Goal: Task Accomplishment & Management: Manage account settings

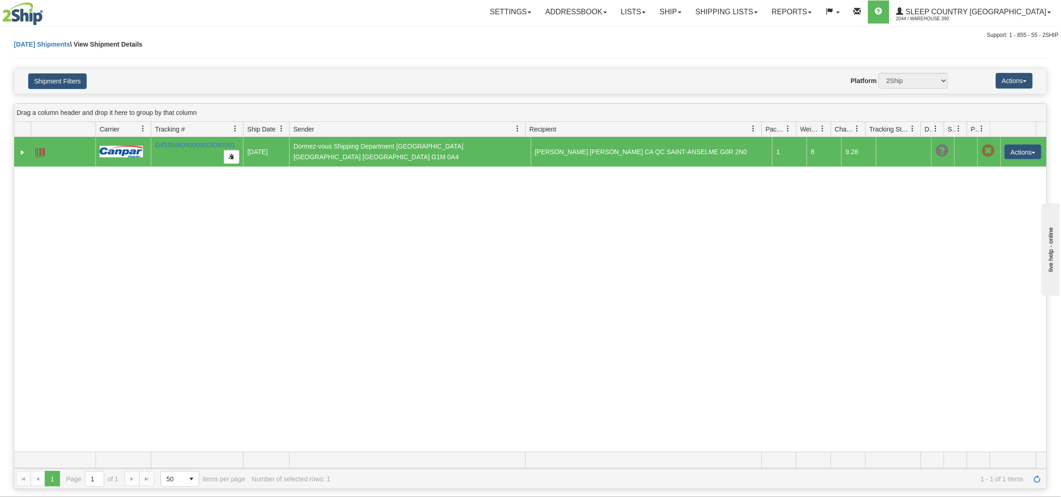
click at [41, 38] on div "Support: 1 - 855 - 55 - 2SHIP" at bounding box center [530, 35] width 1057 height 8
click at [765, 9] on link "Shipping lists" at bounding box center [727, 11] width 76 height 23
click at [765, 25] on ul "Current Shipments Search Shipment History Pickup List End of Day Reports" at bounding box center [719, 51] width 91 height 54
click at [765, 11] on link "Shipping lists" at bounding box center [727, 11] width 76 height 23
click at [738, 30] on span "Current Shipments" at bounding box center [711, 32] width 54 height 7
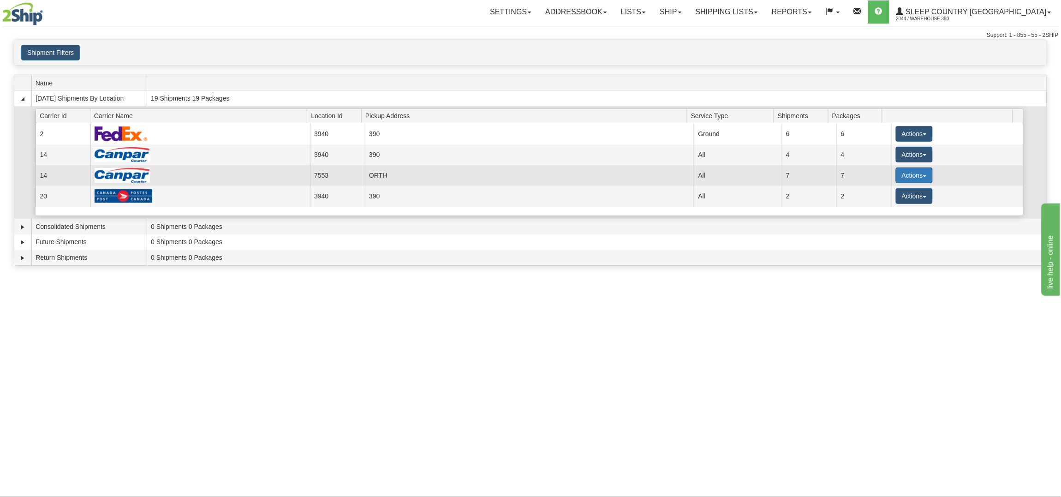
click at [924, 172] on button "Actions" at bounding box center [914, 175] width 37 height 16
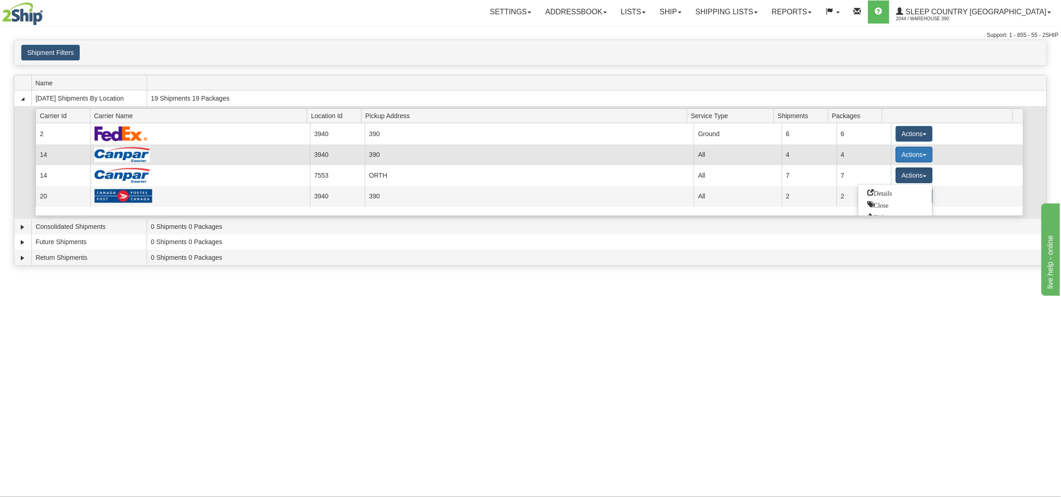
click at [924, 156] on button "Actions" at bounding box center [914, 155] width 37 height 16
click at [890, 183] on link "Close" at bounding box center [896, 184] width 74 height 12
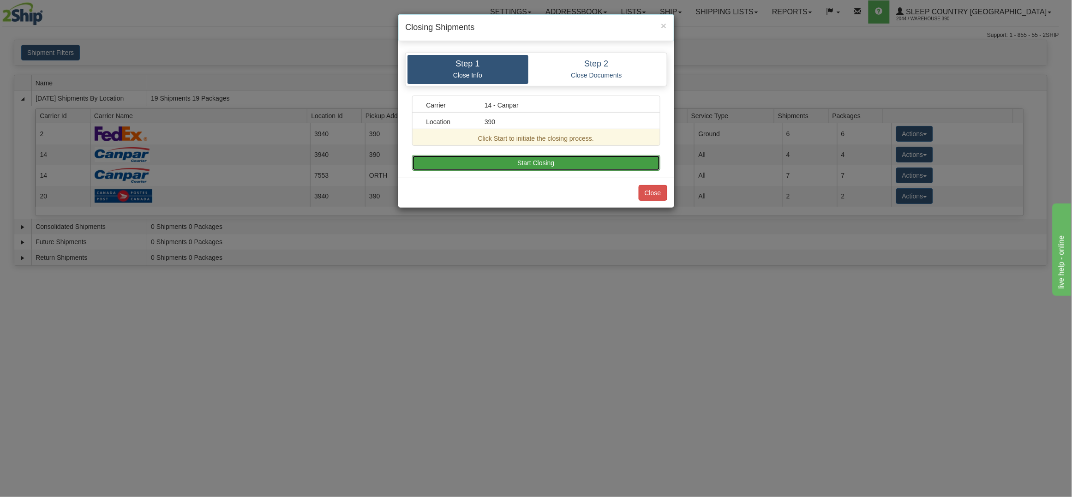
click at [533, 156] on button "Start Closing" at bounding box center [536, 163] width 248 height 16
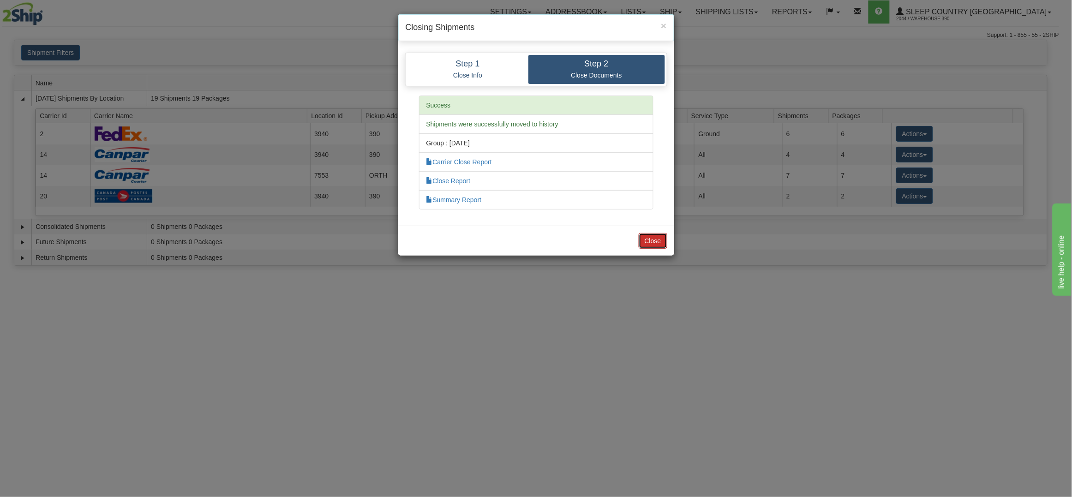
click at [655, 243] on button "Close" at bounding box center [653, 241] width 29 height 16
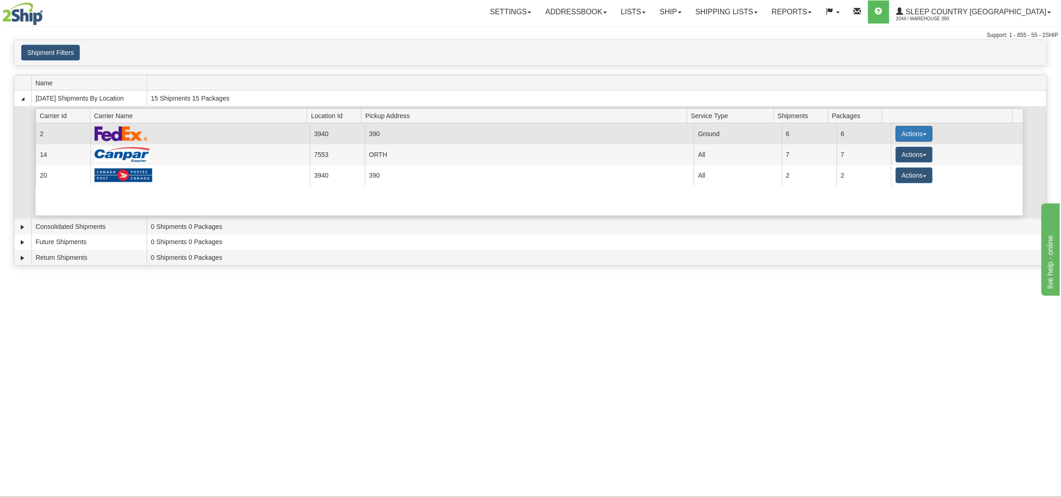
click at [911, 128] on button "Actions" at bounding box center [914, 134] width 37 height 16
click at [896, 164] on link "Close" at bounding box center [896, 163] width 74 height 12
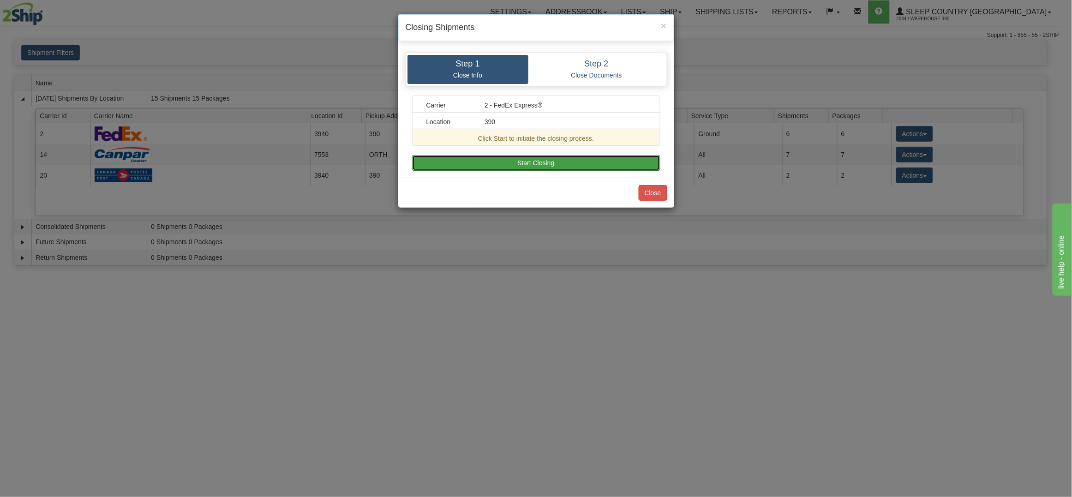
drag, startPoint x: 545, startPoint y: 161, endPoint x: 540, endPoint y: 160, distance: 5.1
click at [540, 160] on button "Start Closing" at bounding box center [536, 163] width 248 height 16
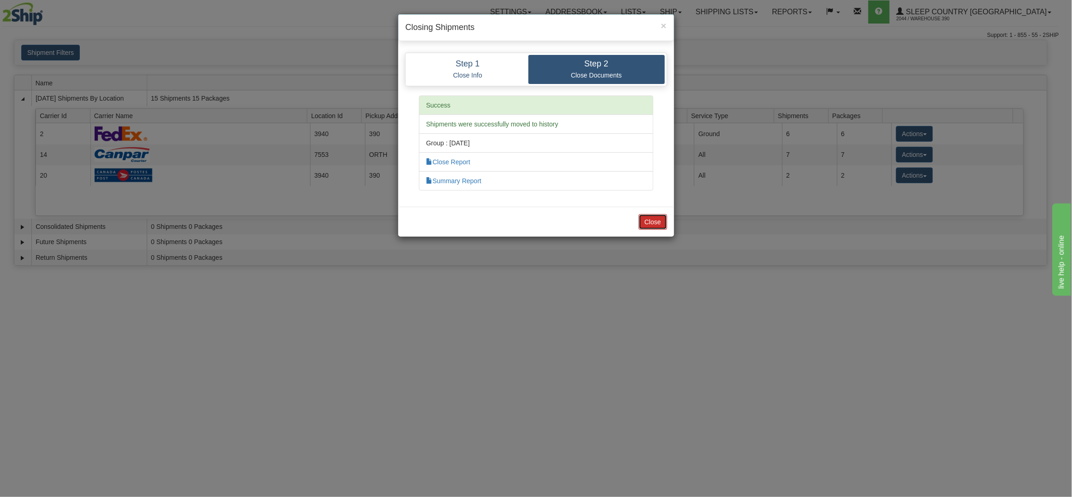
click at [664, 227] on button "Close" at bounding box center [653, 222] width 29 height 16
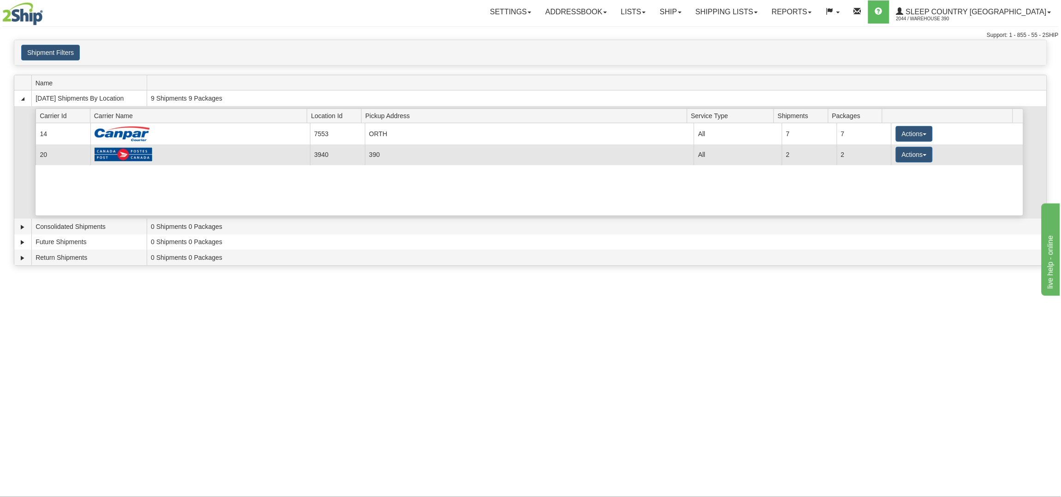
click at [408, 153] on td "390" at bounding box center [529, 154] width 329 height 21
click at [87, 151] on td "20" at bounding box center [63, 154] width 55 height 21
click at [902, 146] on td "Actions Details Close Pickup Zip Print" at bounding box center [956, 154] width 131 height 21
click at [904, 153] on button "Actions" at bounding box center [914, 155] width 37 height 16
click at [894, 172] on link "Details" at bounding box center [896, 172] width 74 height 12
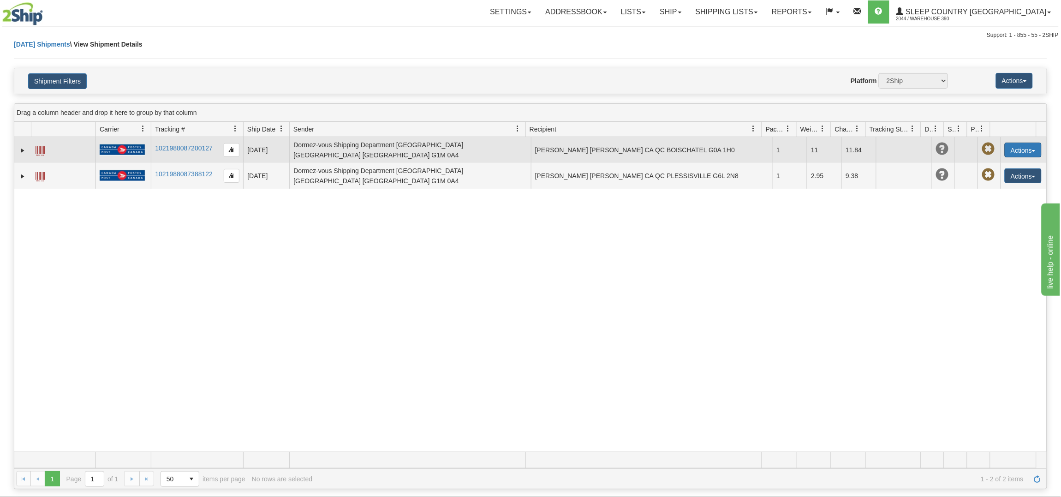
click at [1021, 147] on button "Actions" at bounding box center [1023, 150] width 37 height 15
click at [998, 200] on link "Delete" at bounding box center [1005, 203] width 74 height 12
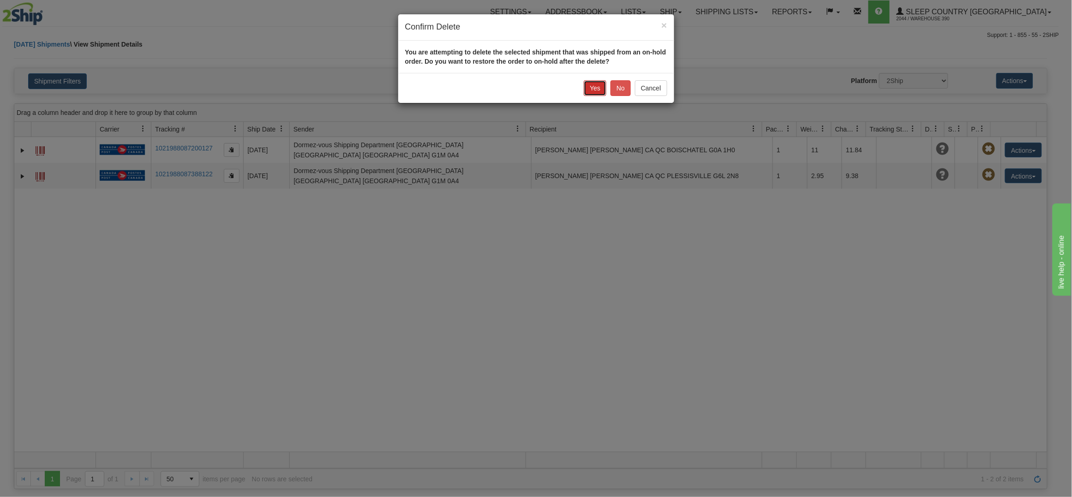
click at [597, 85] on button "Yes" at bounding box center [595, 88] width 23 height 16
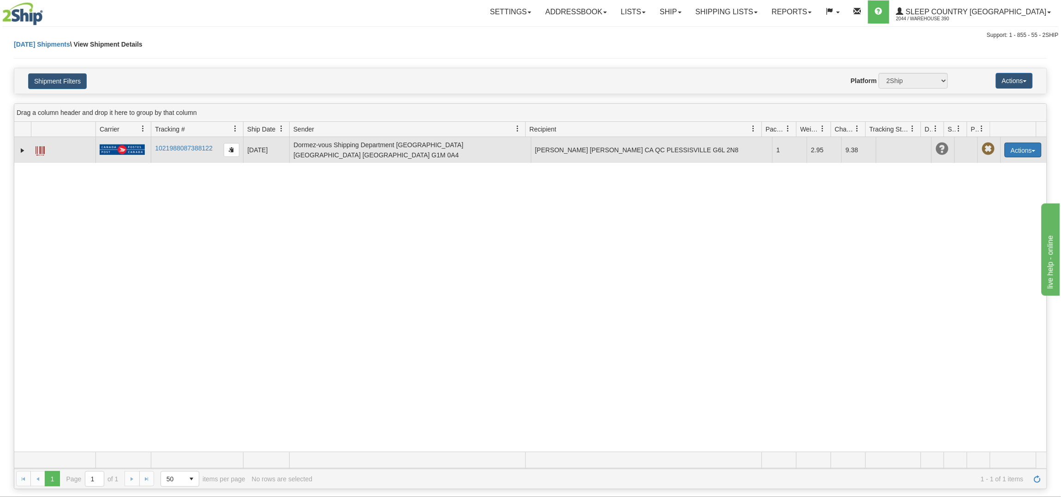
click at [1010, 148] on button "Actions" at bounding box center [1023, 150] width 37 height 15
click at [998, 200] on link "Delete" at bounding box center [1005, 203] width 74 height 12
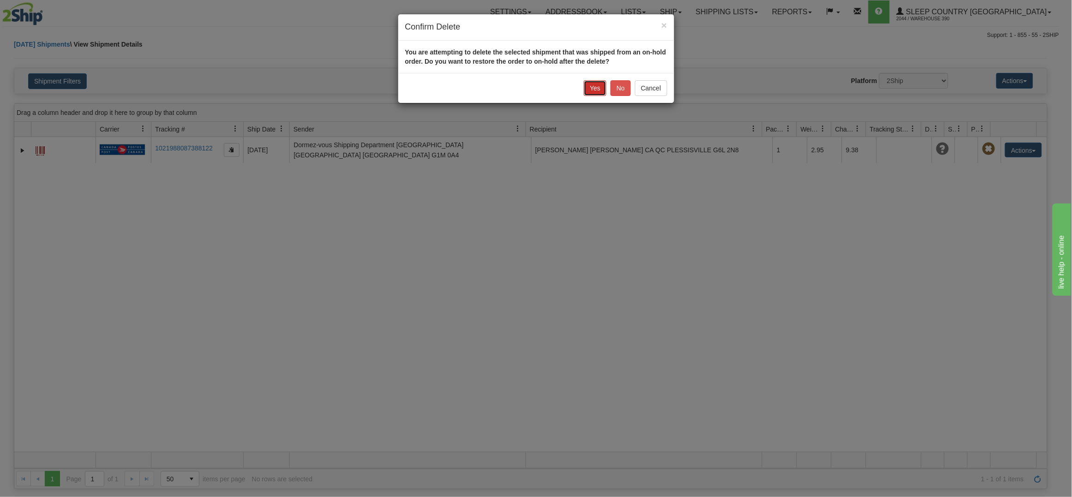
click at [592, 84] on button "Yes" at bounding box center [595, 88] width 23 height 16
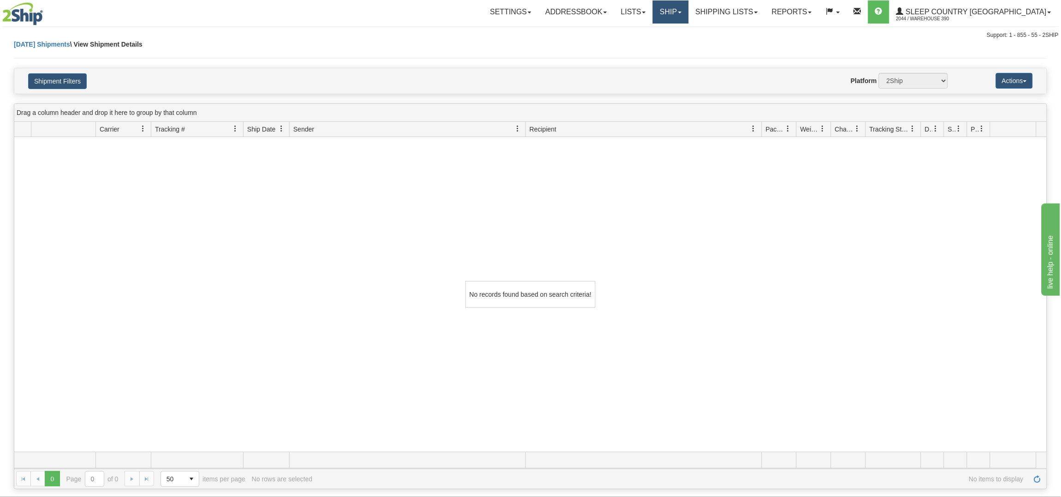
click at [688, 6] on link "Ship" at bounding box center [671, 11] width 36 height 23
click at [649, 33] on span "Ship Screen" at bounding box center [631, 32] width 35 height 7
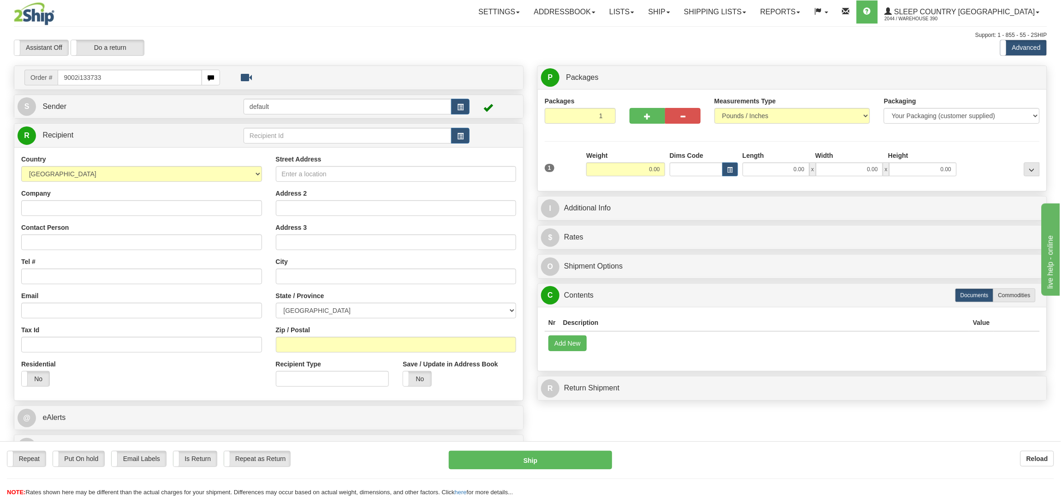
type input "9002i133733"
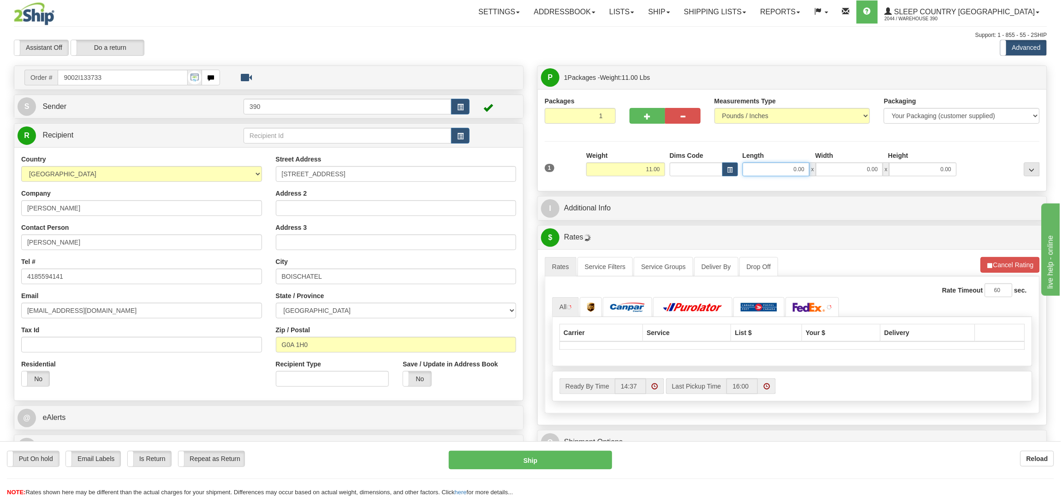
click at [791, 164] on input "0.00" at bounding box center [776, 169] width 67 height 14
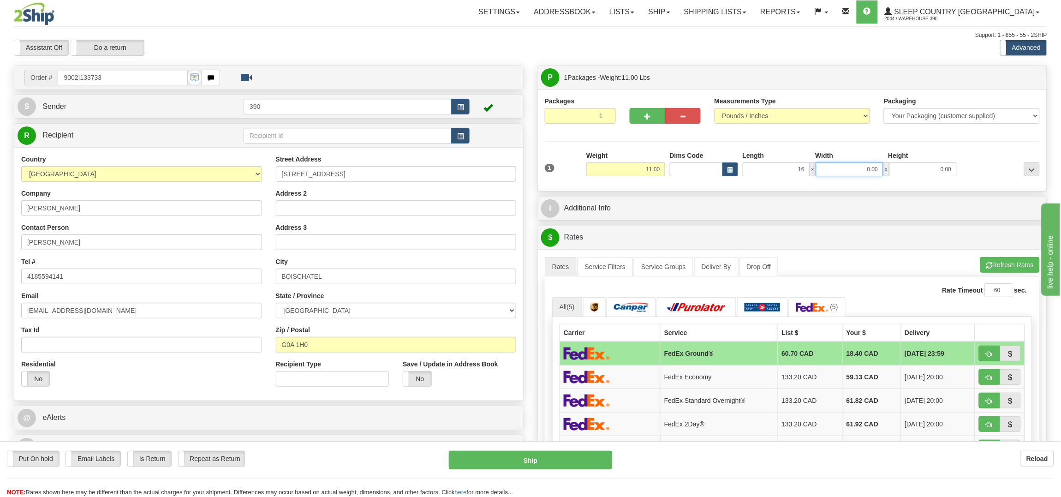
type input "16.00"
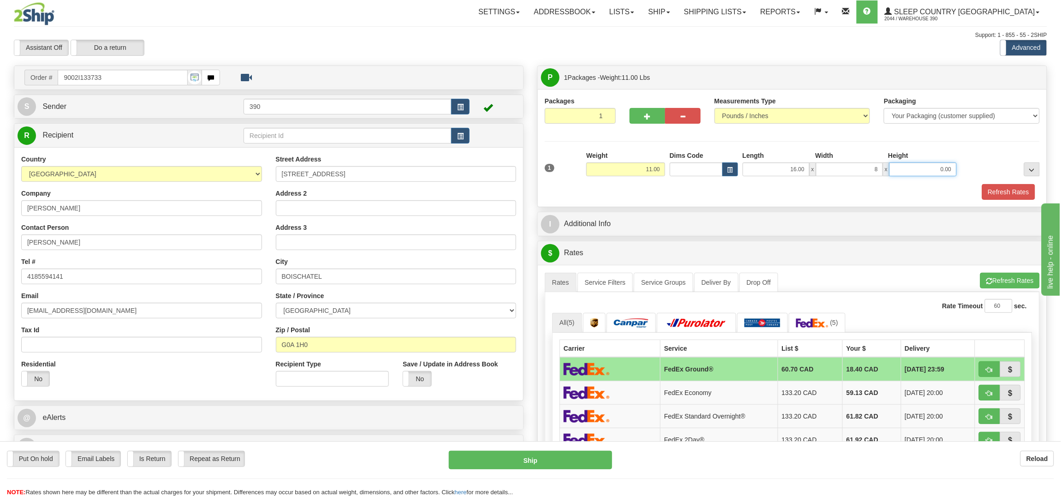
type input "8.00"
type input "12.00"
click at [986, 183] on div "1 Weight 11.00 Dims Code" at bounding box center [792, 175] width 495 height 49
click at [993, 189] on button "Refresh Rates" at bounding box center [1008, 192] width 53 height 16
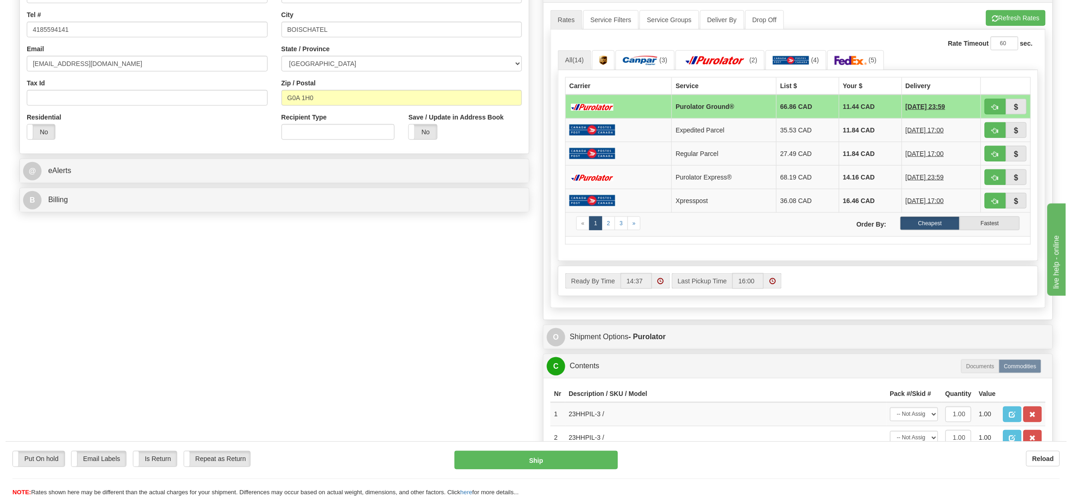
scroll to position [254, 0]
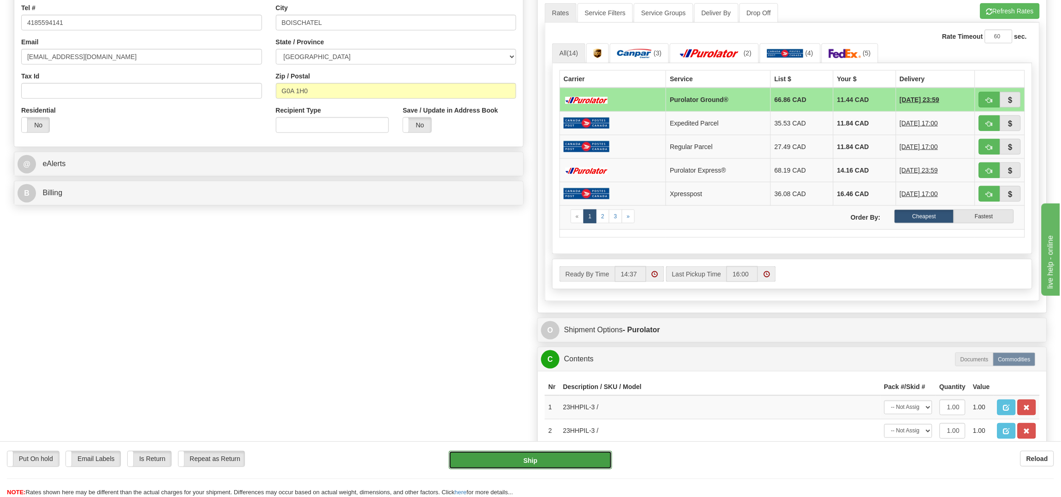
click at [560, 461] on button "Ship" at bounding box center [530, 460] width 163 height 18
type input "260"
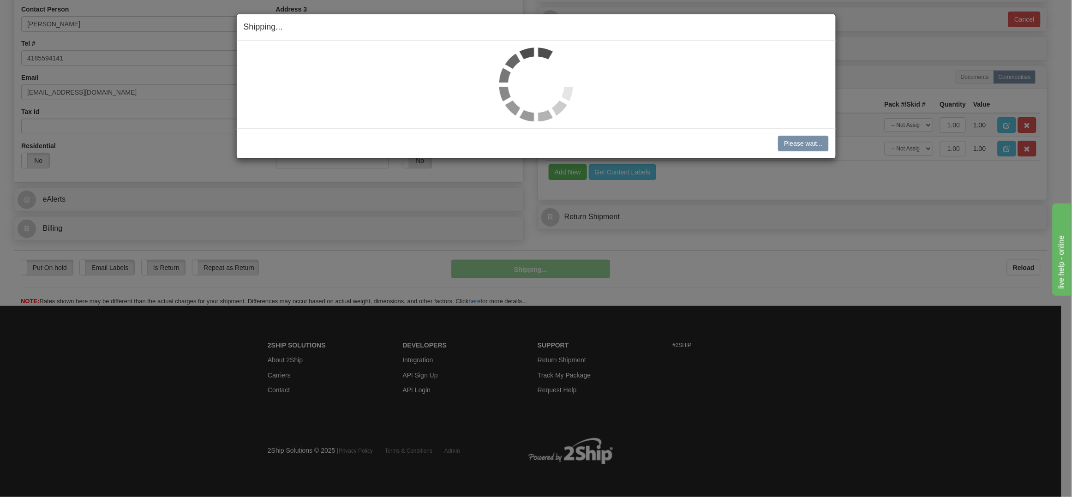
scroll to position [236, 0]
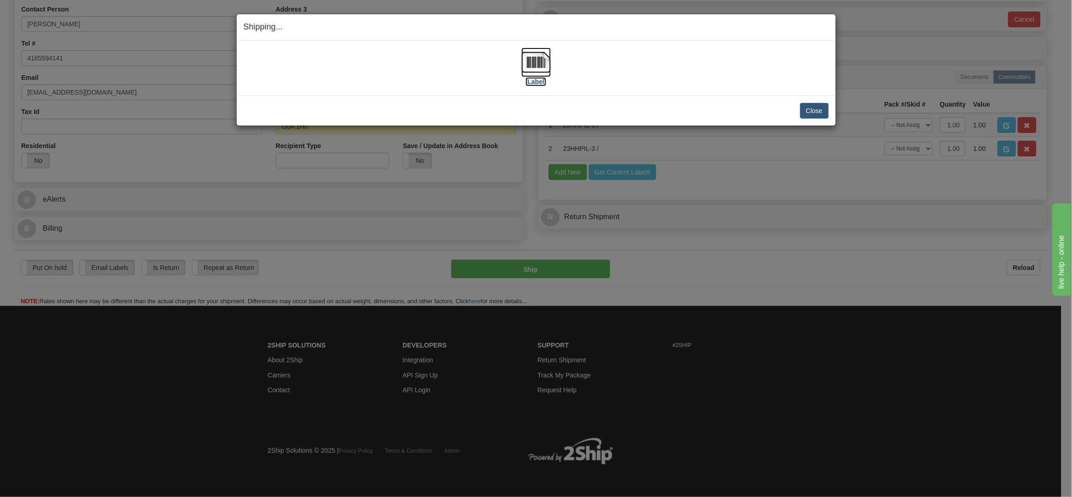
click at [538, 60] on img at bounding box center [536, 63] width 30 height 30
click at [810, 116] on button "Close" at bounding box center [814, 111] width 29 height 16
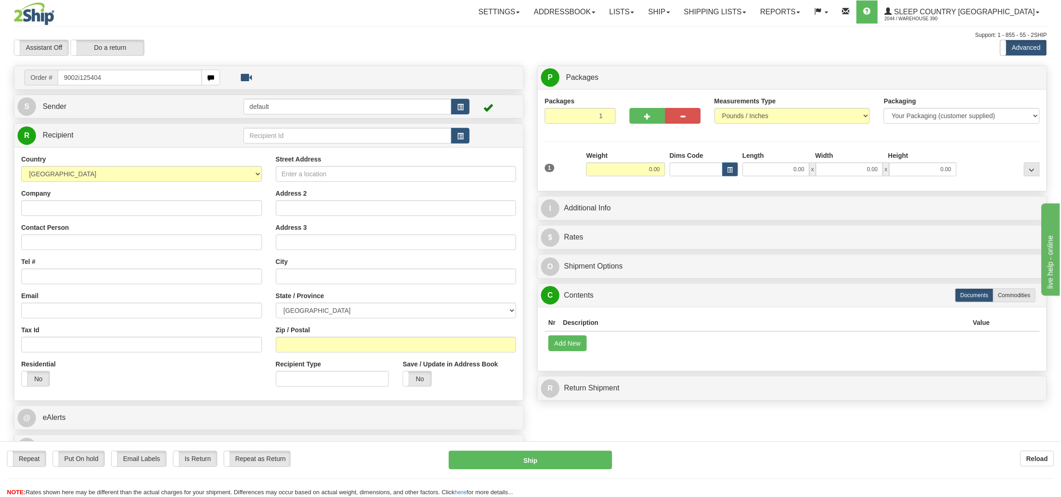
type input "9002i125404"
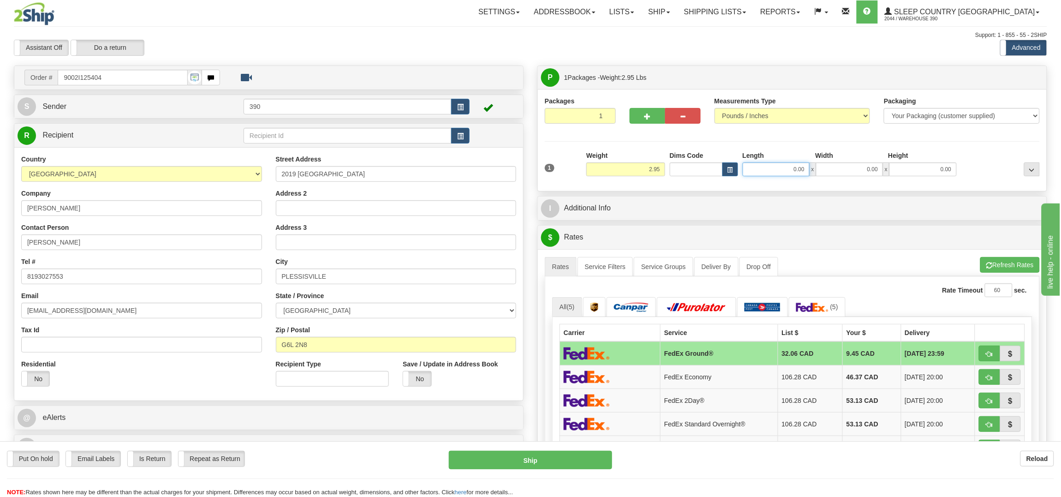
click at [755, 164] on input "0.00" at bounding box center [776, 169] width 67 height 14
type input "12.00"
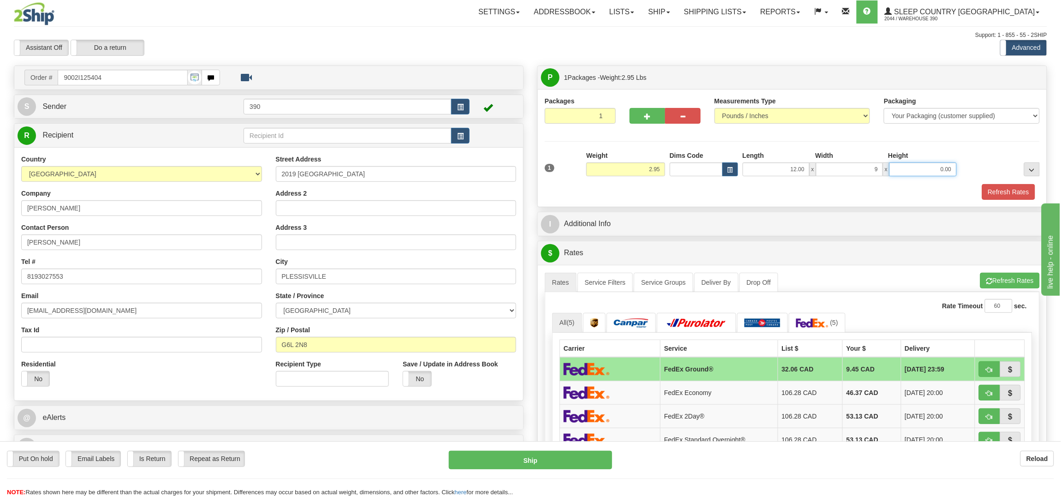
type input "9.00"
type input "12.00"
click at [997, 191] on button "Refresh Rates" at bounding box center [1008, 192] width 53 height 16
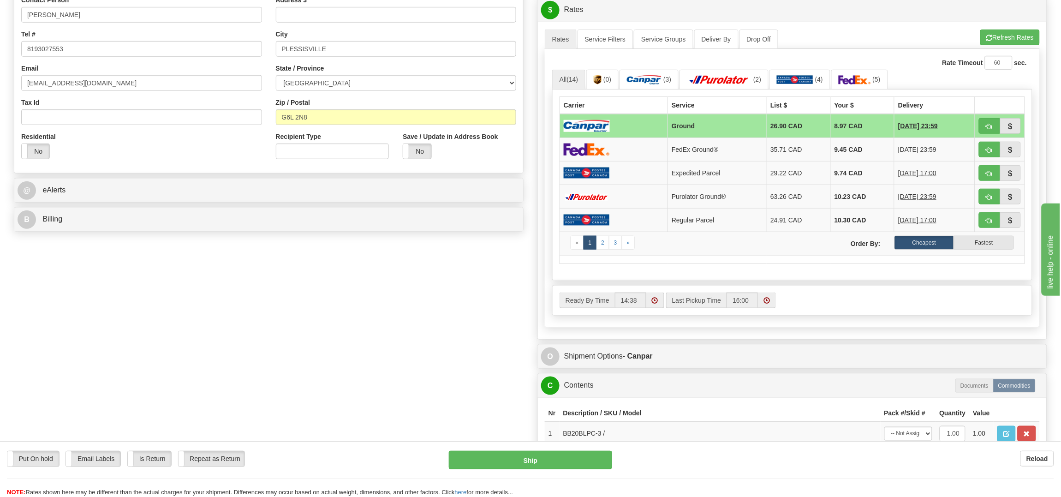
scroll to position [138, 0]
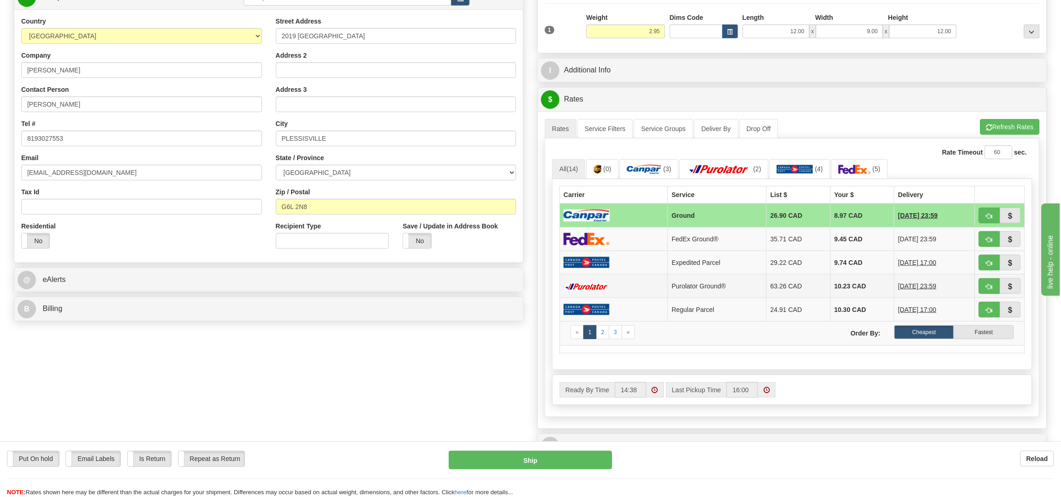
click at [603, 284] on td at bounding box center [614, 287] width 108 height 24
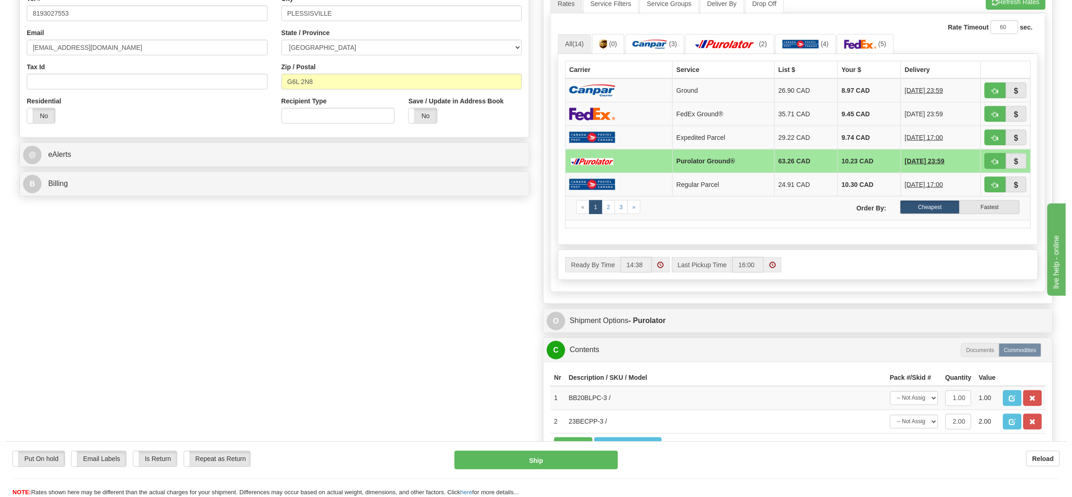
scroll to position [415, 0]
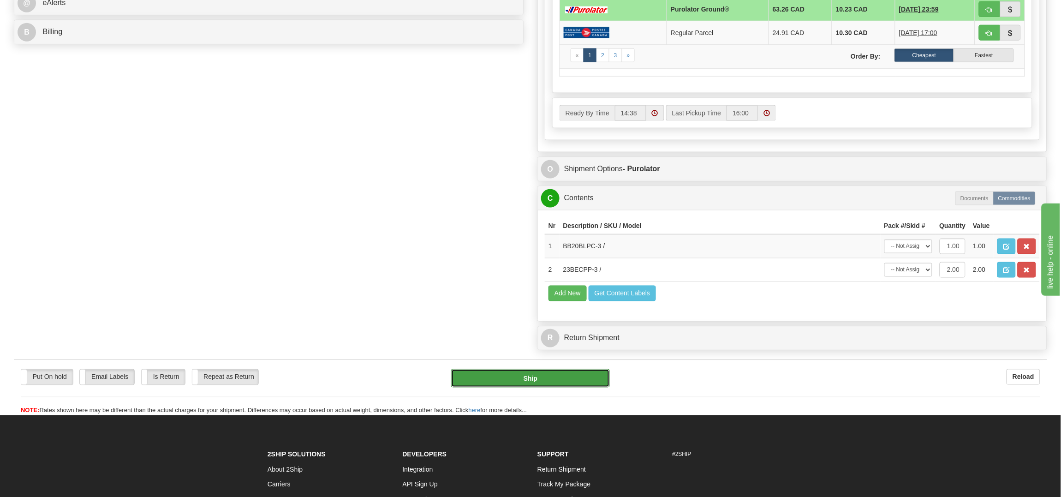
click at [539, 388] on button "Ship" at bounding box center [530, 378] width 158 height 18
type input "260"
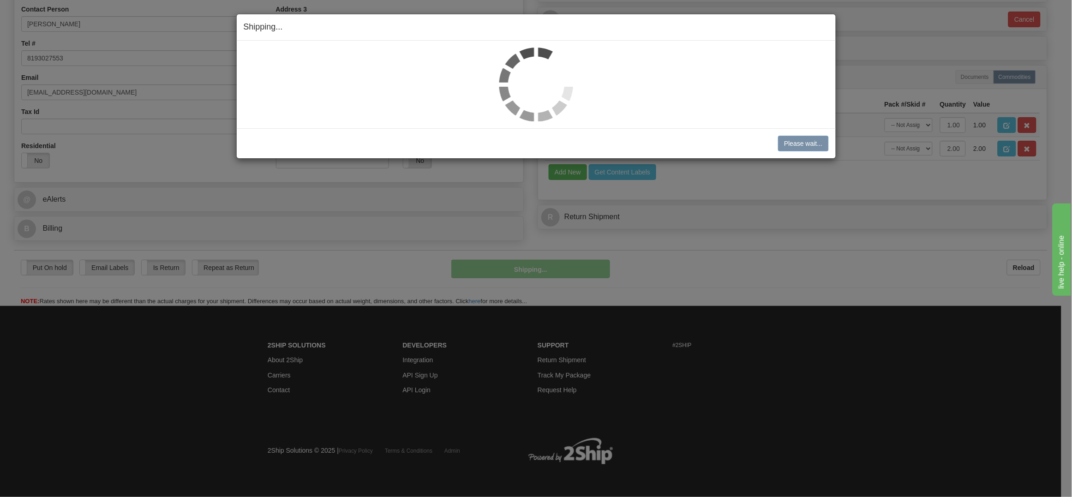
scroll to position [241, 0]
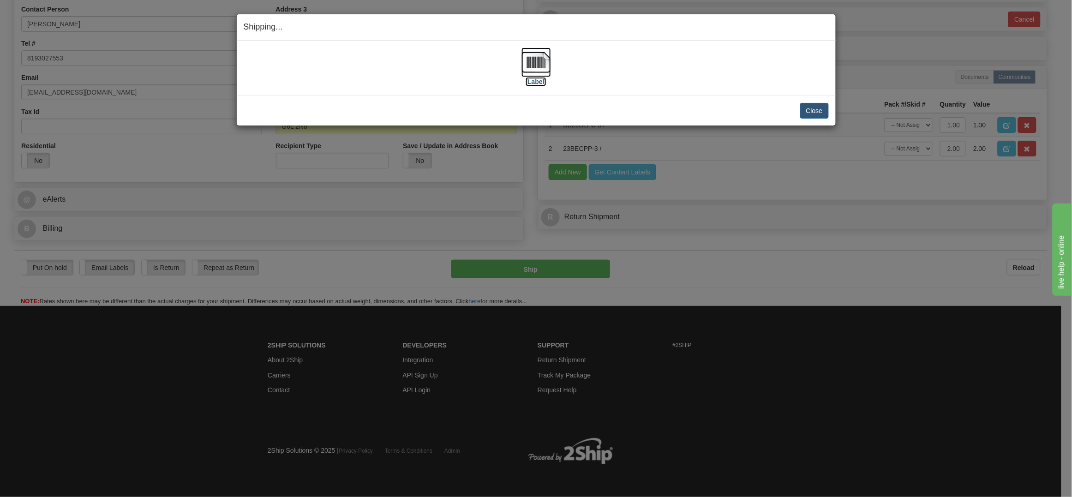
click at [527, 59] on img at bounding box center [536, 63] width 30 height 30
click at [812, 112] on button "Close" at bounding box center [814, 111] width 29 height 16
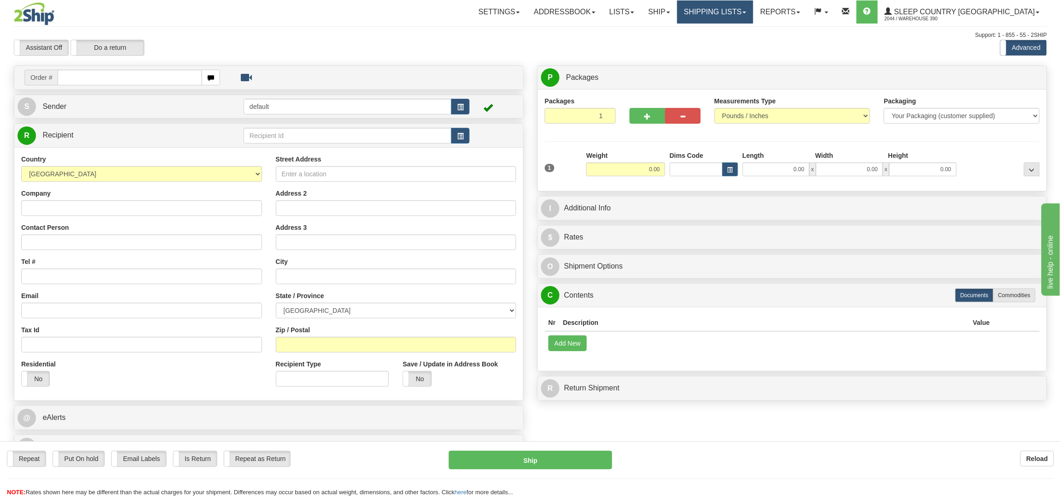
click at [753, 10] on link "Shipping lists" at bounding box center [715, 11] width 76 height 23
click at [753, 28] on link "Current Shipments" at bounding box center [708, 32] width 90 height 12
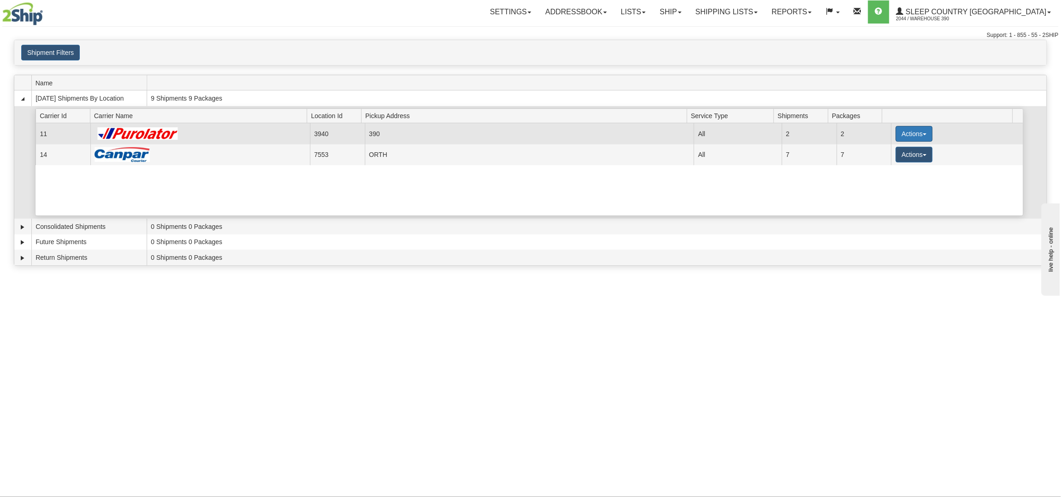
click at [897, 131] on button "Actions" at bounding box center [914, 134] width 37 height 16
click at [890, 174] on span "Pickup" at bounding box center [880, 175] width 24 height 6
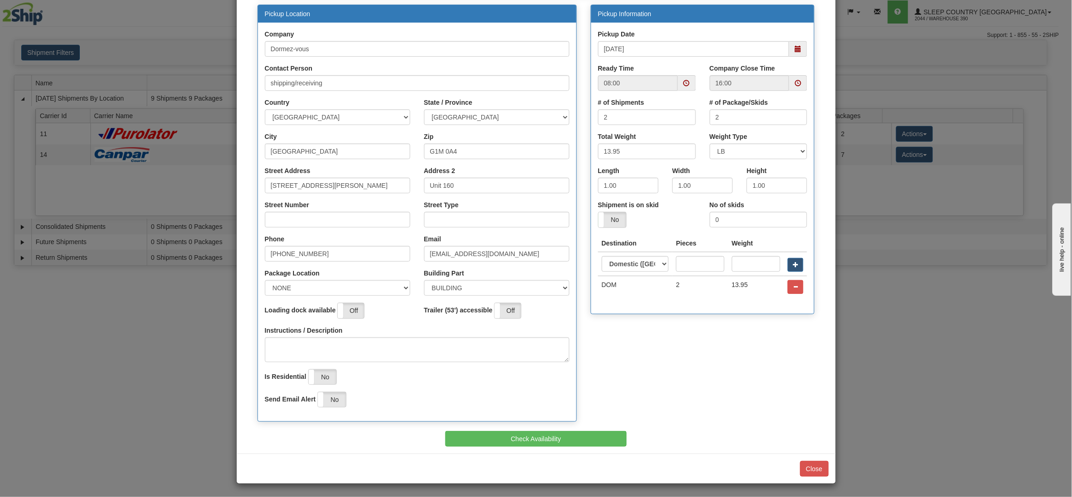
scroll to position [93, 0]
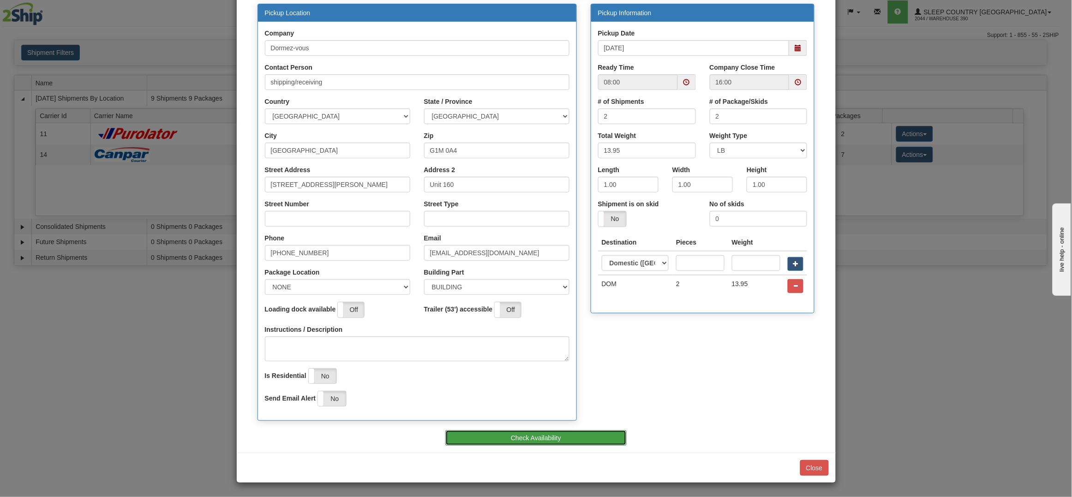
click at [537, 436] on button "Check Availability" at bounding box center [535, 438] width 181 height 16
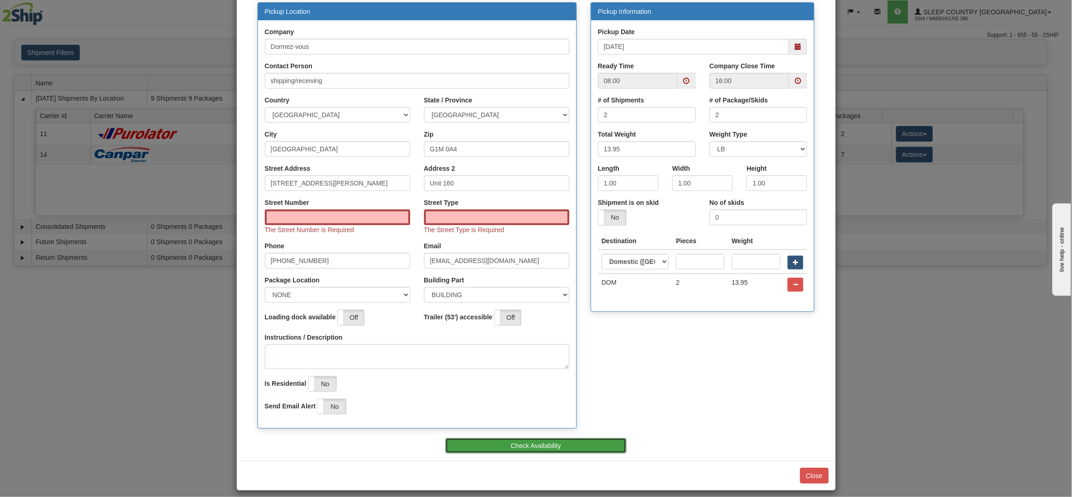
scroll to position [102, 0]
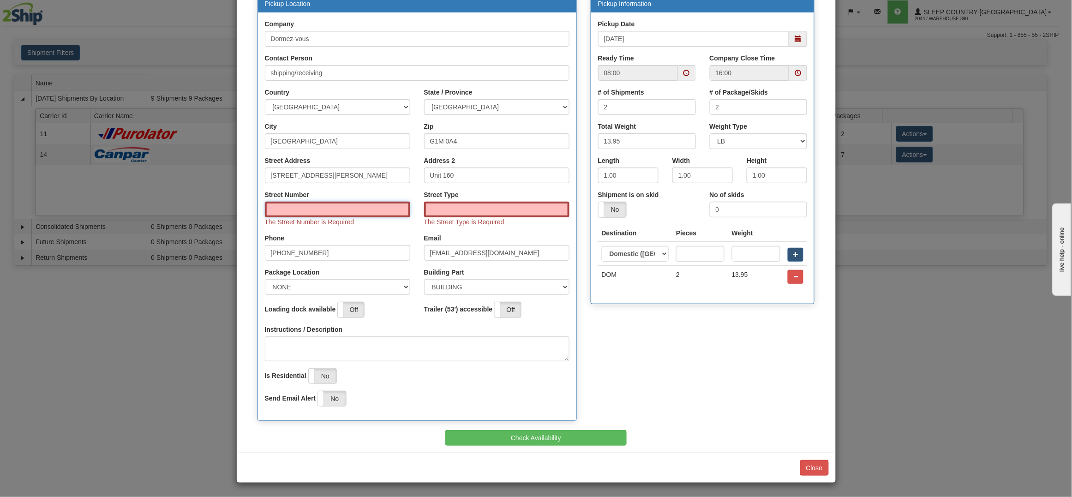
click at [326, 206] on input "Street Number" at bounding box center [337, 210] width 145 height 16
type input "210"
click at [441, 202] on input "Street Type" at bounding box center [496, 210] width 145 height 16
type input "STREET"
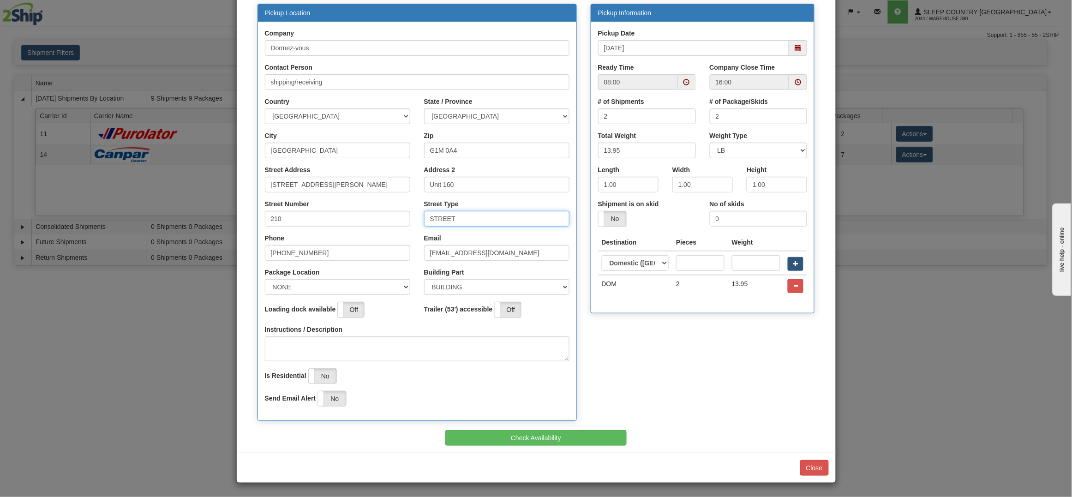
scroll to position [93, 0]
click at [794, 82] on span at bounding box center [797, 82] width 6 height 6
click at [731, 172] on span at bounding box center [731, 168] width 25 height 25
click at [731, 169] on span at bounding box center [731, 168] width 25 height 25
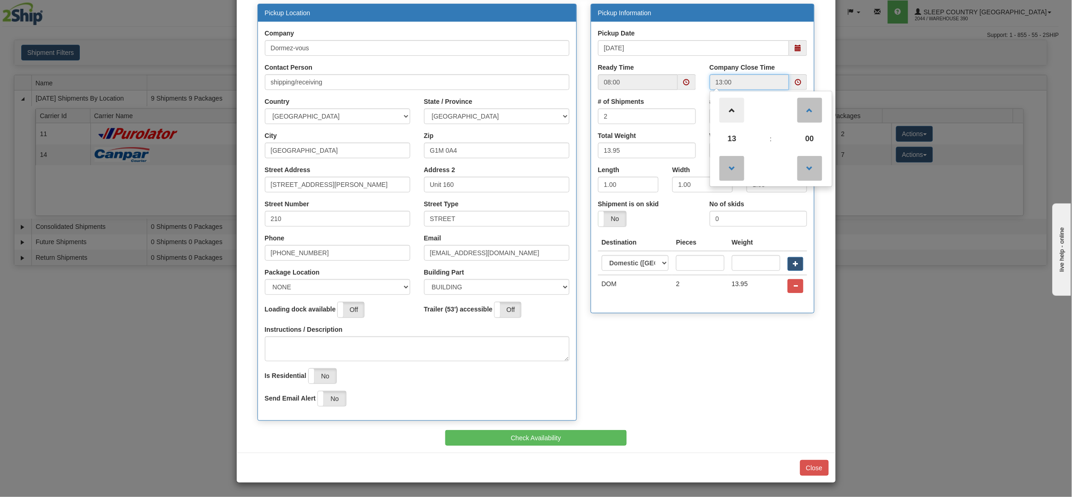
click at [728, 113] on span at bounding box center [731, 110] width 25 height 25
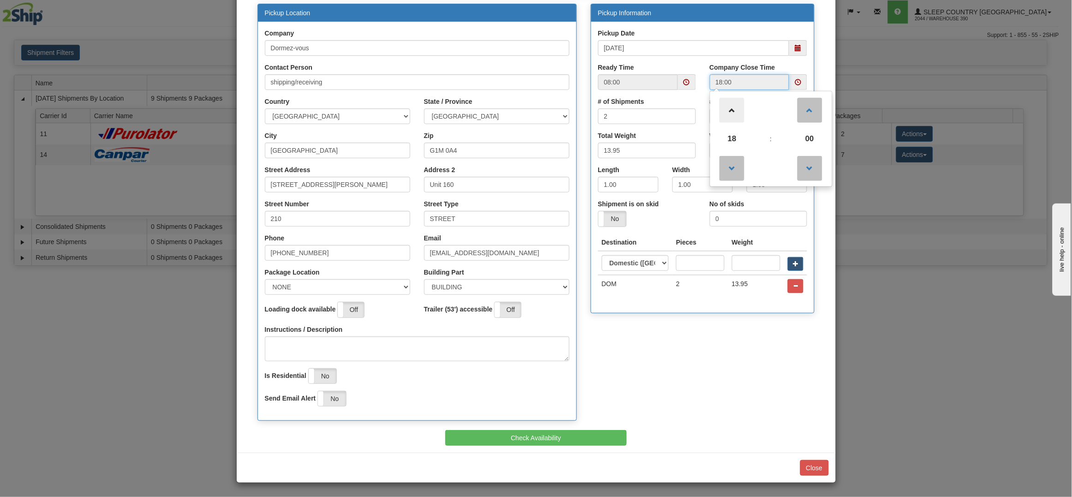
click at [728, 113] on span at bounding box center [731, 110] width 25 height 25
type input "19:00"
click at [811, 472] on button "Close" at bounding box center [814, 468] width 29 height 16
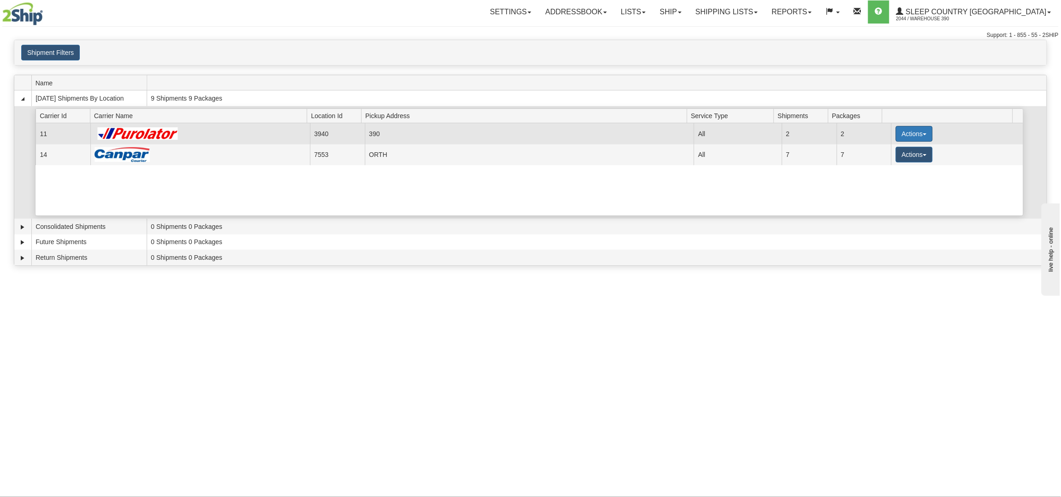
click at [911, 132] on button "Actions" at bounding box center [914, 134] width 37 height 16
click at [896, 176] on link "Pickup" at bounding box center [896, 175] width 74 height 12
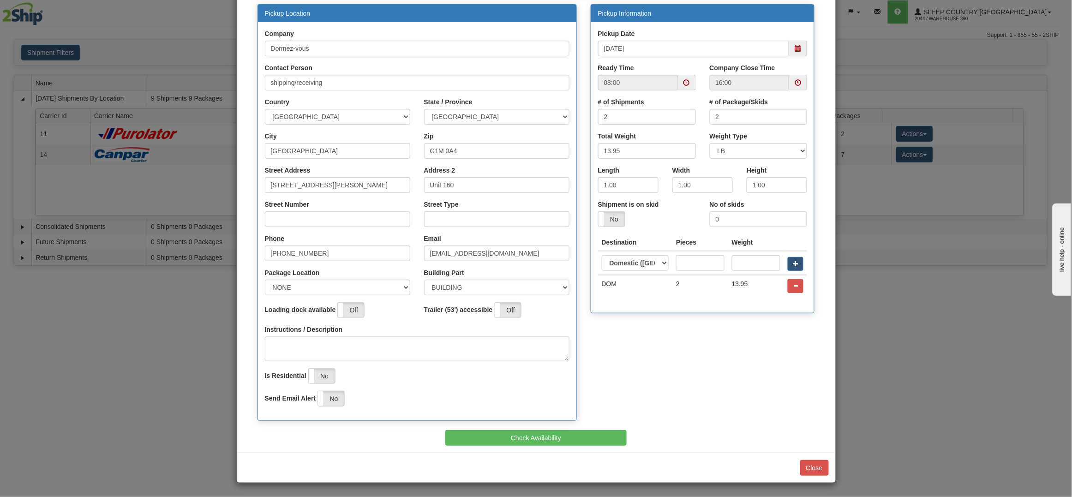
scroll to position [0, 0]
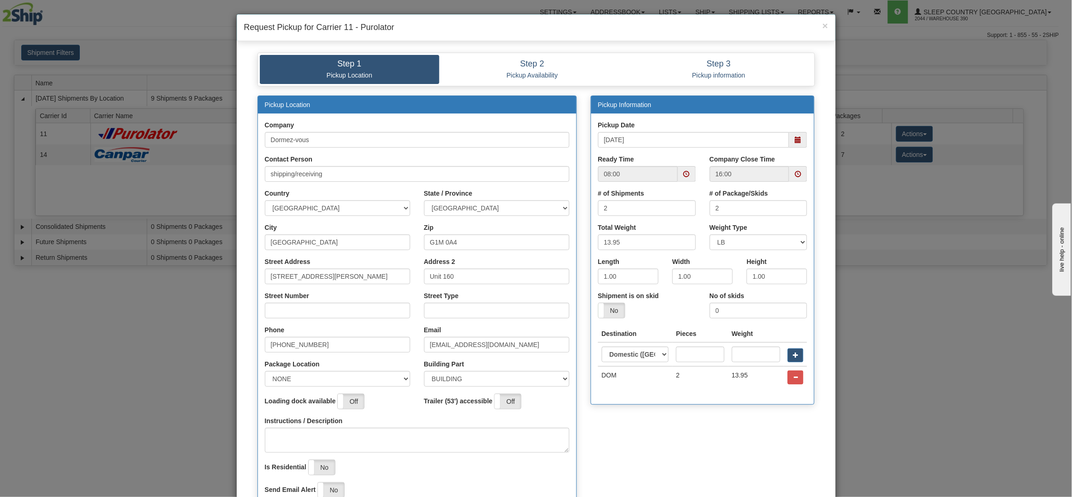
click at [794, 172] on span at bounding box center [797, 174] width 6 height 6
click at [735, 202] on span at bounding box center [731, 202] width 25 height 25
type input "18:00"
click at [305, 305] on div "Street Number" at bounding box center [337, 304] width 145 height 27
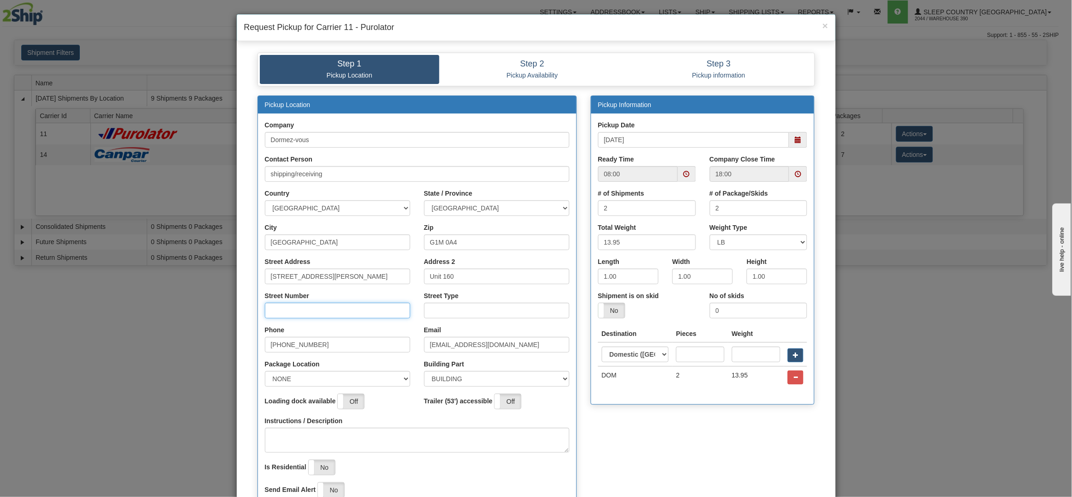
click at [305, 308] on input "Street Number" at bounding box center [337, 311] width 145 height 16
type input "210"
click at [471, 310] on input "Street Type" at bounding box center [496, 311] width 145 height 16
type input "STREET"
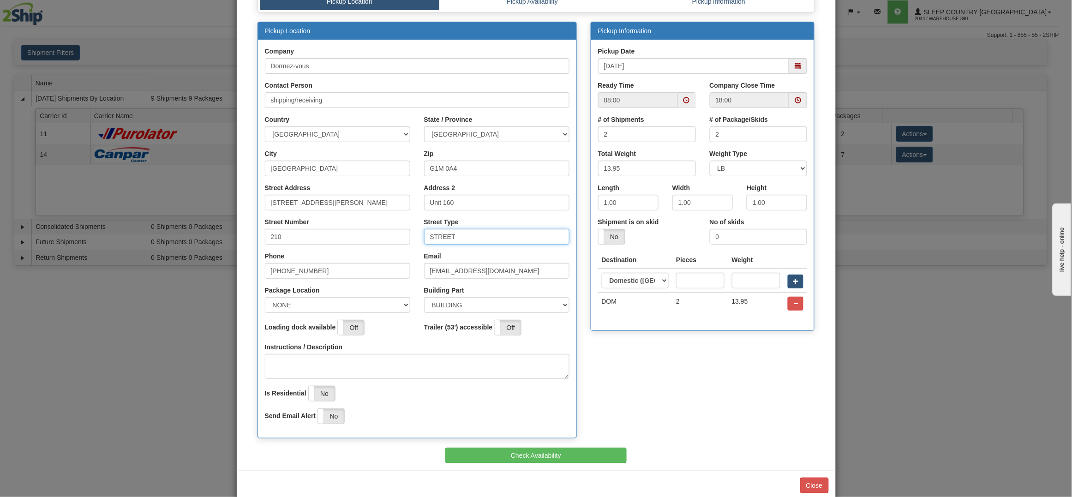
scroll to position [92, 0]
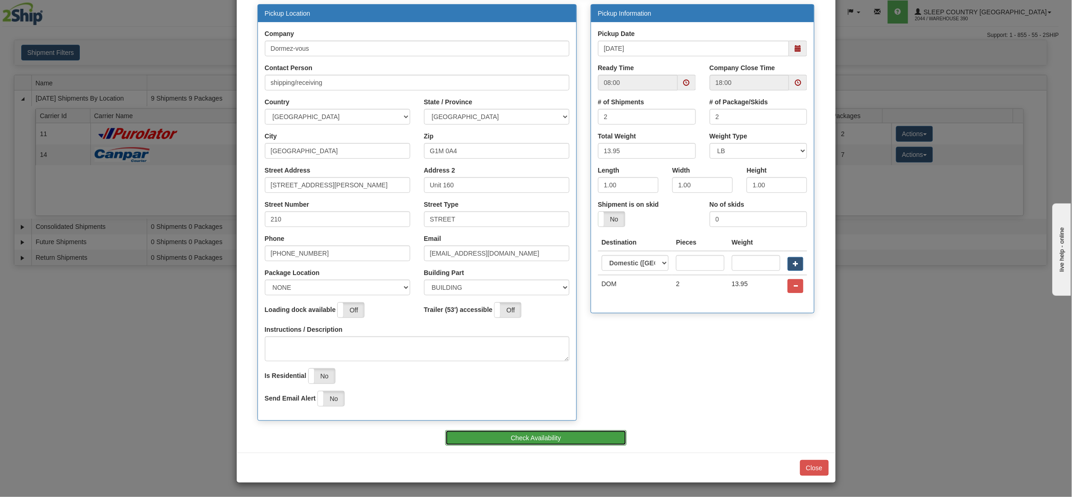
click at [534, 438] on button "Check Availability" at bounding box center [535, 438] width 181 height 16
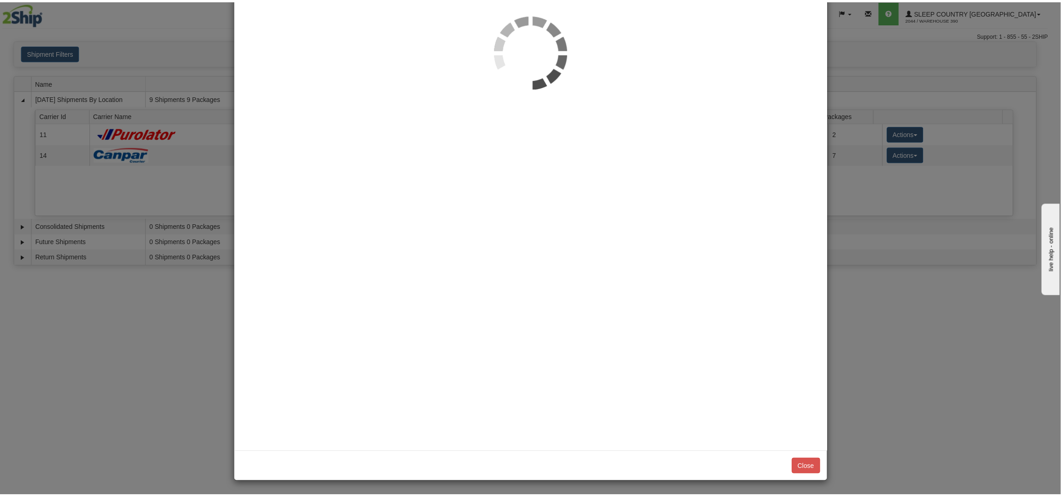
scroll to position [0, 0]
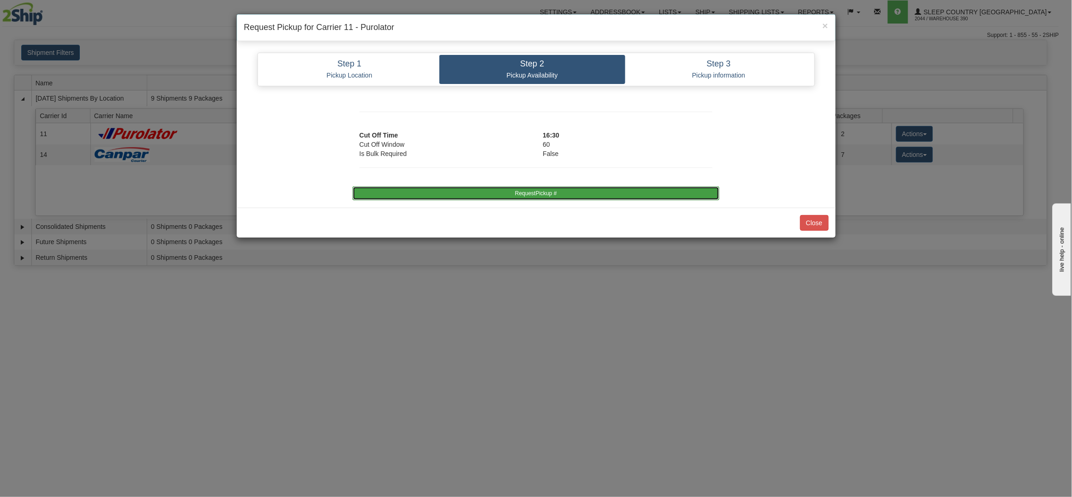
click at [562, 189] on button "RequestPickup #" at bounding box center [535, 193] width 367 height 14
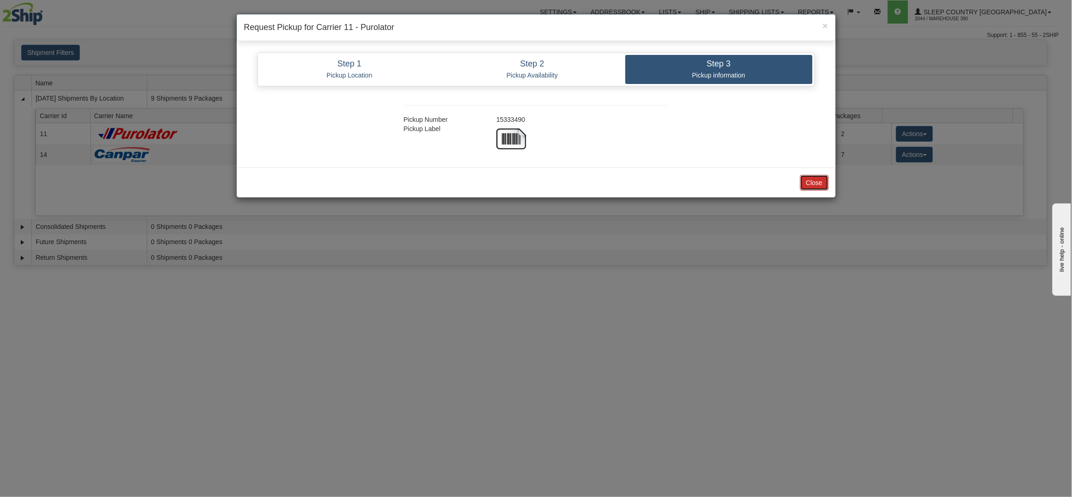
click at [816, 181] on button "Close" at bounding box center [814, 183] width 29 height 16
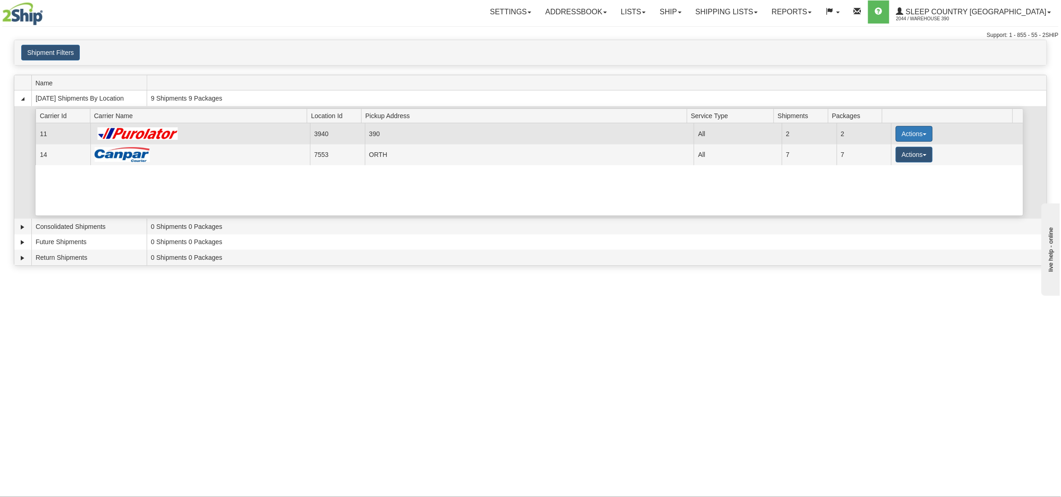
click at [908, 134] on button "Actions" at bounding box center [914, 134] width 37 height 16
click at [903, 162] on link "Close" at bounding box center [896, 163] width 74 height 12
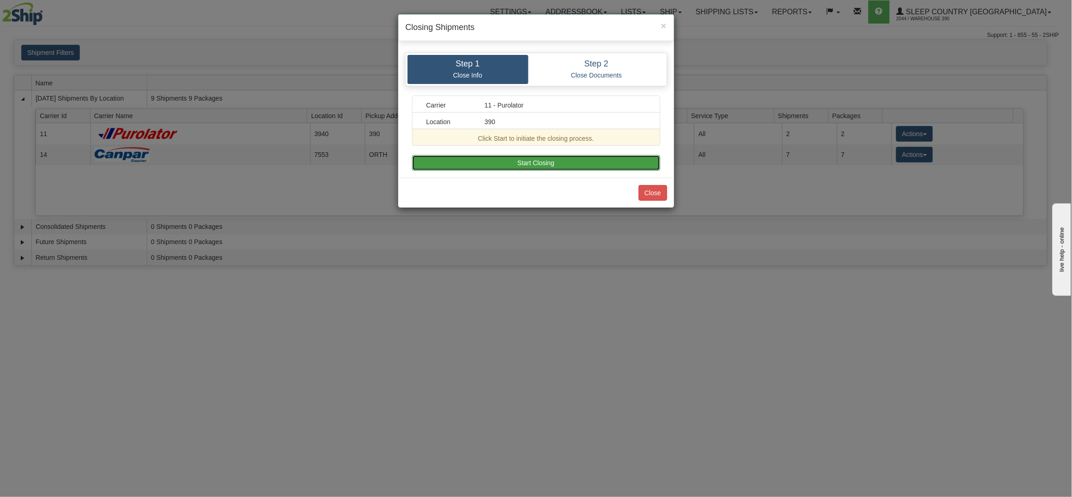
click at [533, 165] on button "Start Closing" at bounding box center [536, 163] width 248 height 16
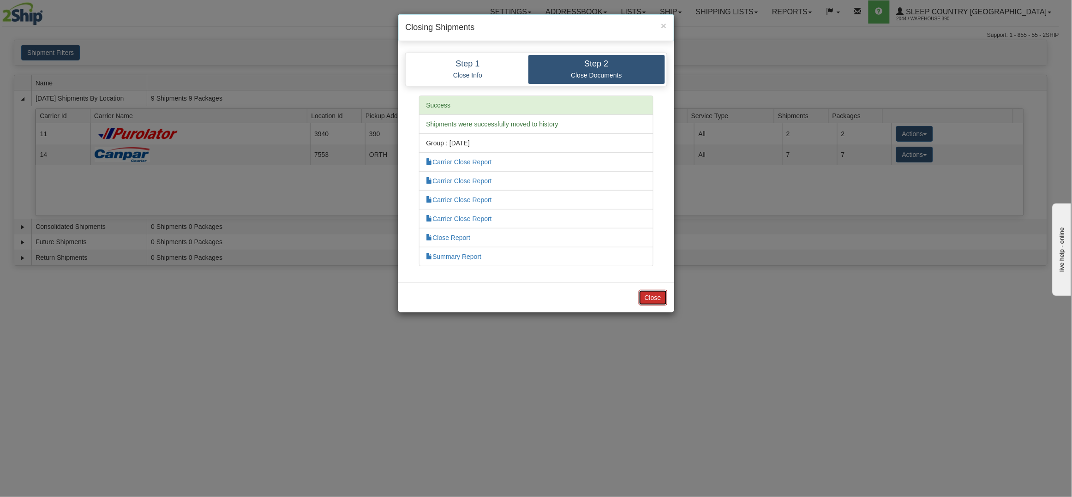
click at [659, 304] on button "Close" at bounding box center [653, 298] width 29 height 16
